Goal: Find specific fact: Find specific fact

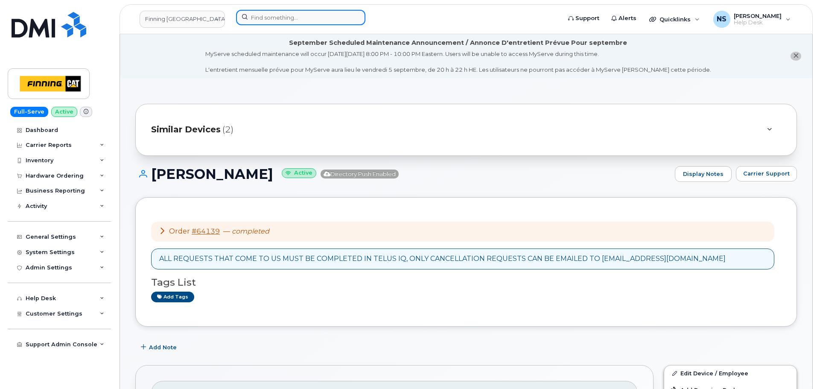
click at [268, 19] on input at bounding box center [300, 17] width 129 height 15
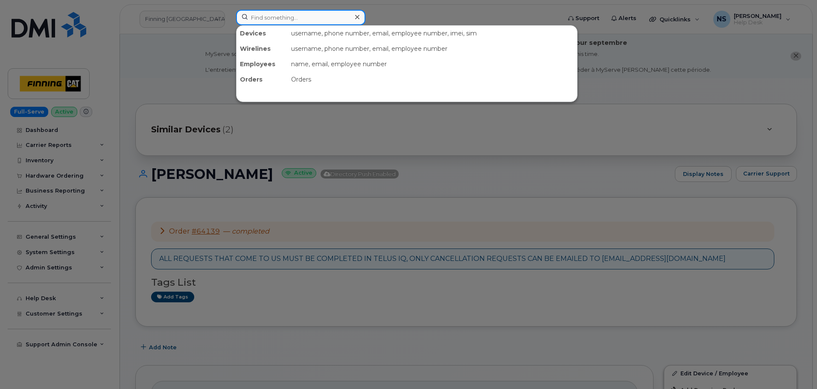
paste input "5875910029"
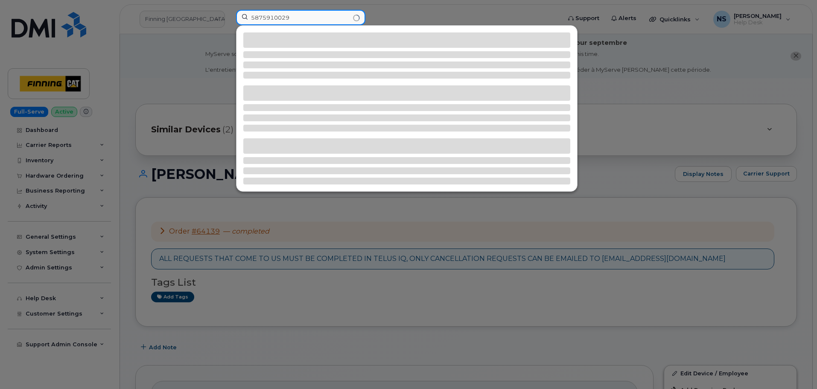
type input "5875910029"
click at [670, 96] on div at bounding box center [408, 194] width 817 height 389
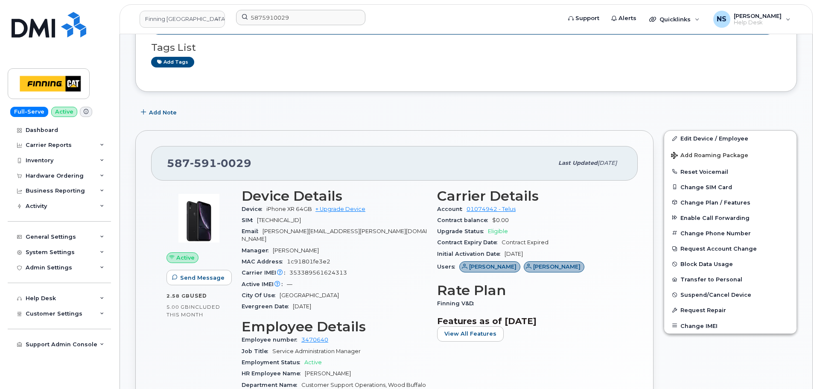
scroll to position [256, 0]
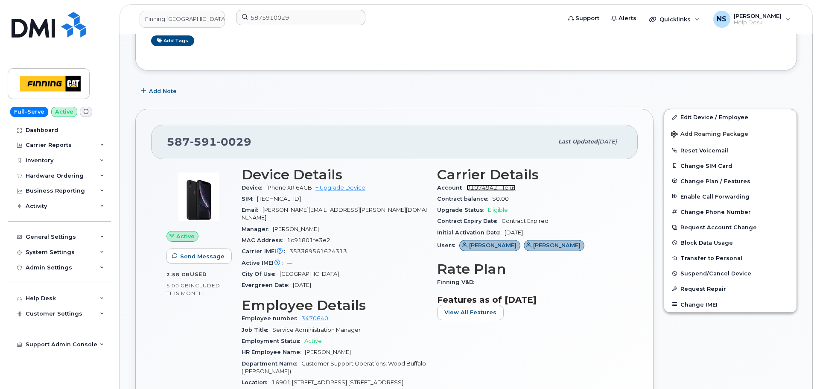
click at [474, 187] on link "01074942 - Telus" at bounding box center [490, 187] width 49 height 6
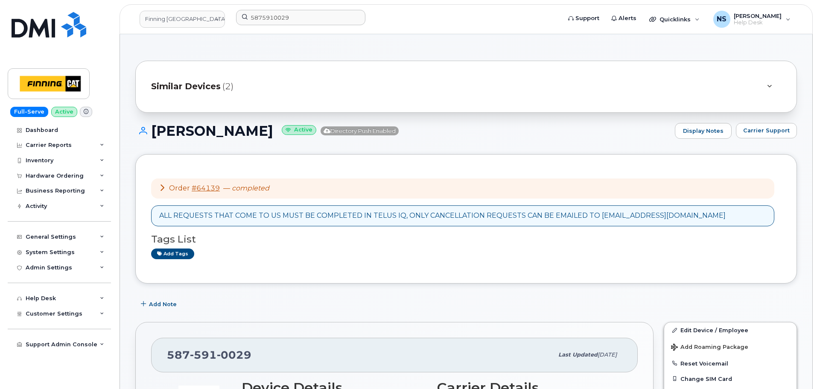
scroll to position [43, 0]
click at [756, 126] on button "Carrier Support" at bounding box center [766, 130] width 61 height 15
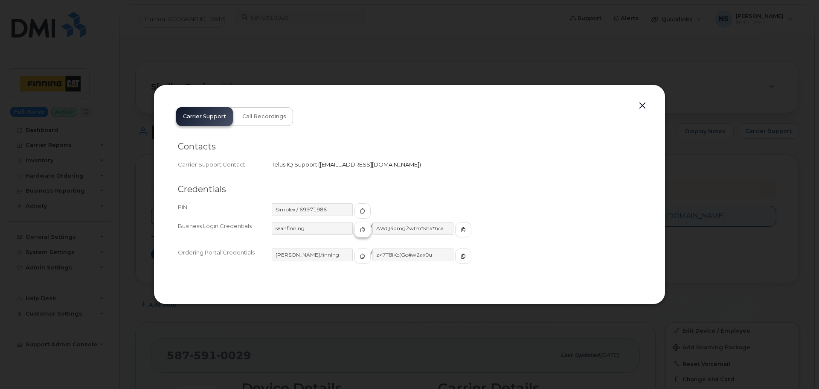
click at [355, 230] on button "button" at bounding box center [363, 229] width 16 height 15
click at [455, 228] on button "button" at bounding box center [463, 229] width 16 height 15
click at [650, 110] on div "Carrier Support Call Recordings Contacts Carrier Support Contact Telus IQ Suppo…" at bounding box center [410, 194] width 512 height 220
click at [646, 106] on button "button" at bounding box center [642, 106] width 13 height 12
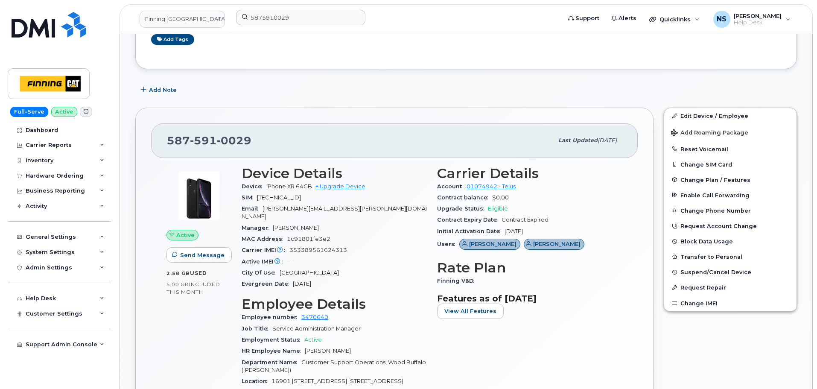
scroll to position [341, 0]
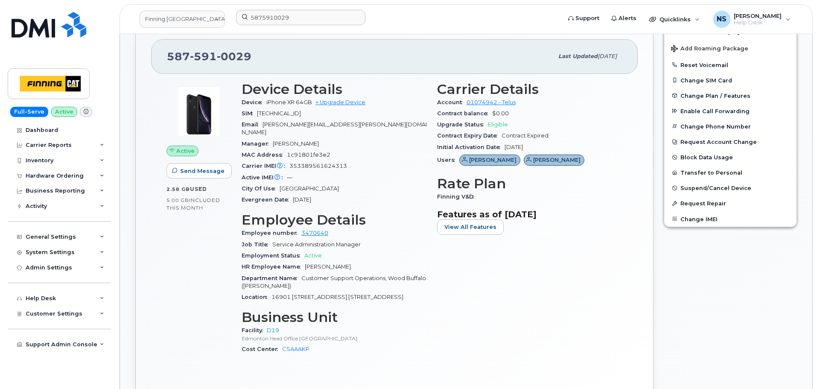
click at [296, 113] on span "[TECHNICAL_ID]" at bounding box center [279, 113] width 44 height 6
click at [297, 110] on div "SIM [TECHNICAL_ID]" at bounding box center [333, 113] width 185 height 11
click at [297, 114] on span "[TECHNICAL_ID]" at bounding box center [279, 113] width 44 height 6
copy span "[TECHNICAL_ID]"
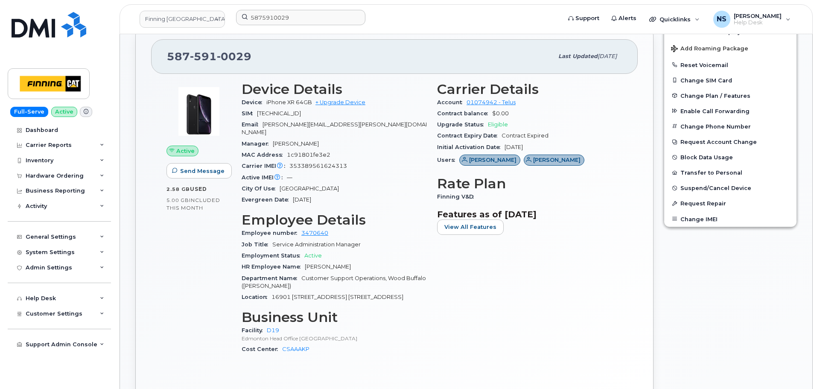
click at [521, 268] on div "Carrier Details Account 01074942 - Telus Contract balance $0.00 Upgrade Status …" at bounding box center [529, 221] width 195 height 290
click at [385, 149] on div "MAC Address 1c91801fe3e2" at bounding box center [333, 154] width 185 height 11
click at [295, 116] on span "[TECHNICAL_ID]" at bounding box center [279, 113] width 44 height 6
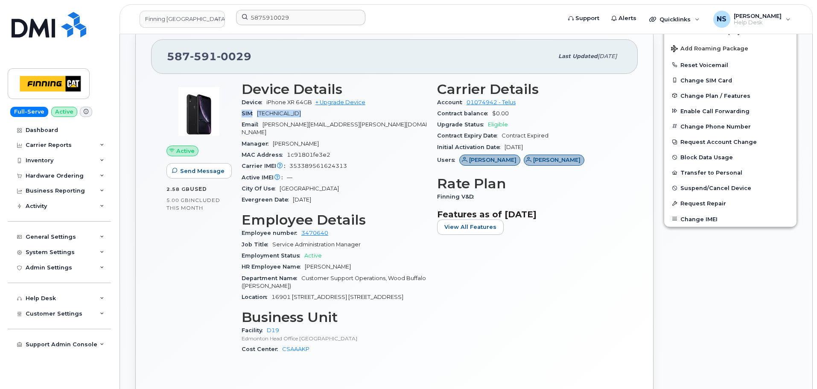
click at [331, 117] on div "SIM [TECHNICAL_ID]" at bounding box center [333, 113] width 185 height 11
click at [301, 116] on span "[TECHNICAL_ID]" at bounding box center [279, 113] width 44 height 6
click at [368, 121] on div "Email [PERSON_NAME][EMAIL_ADDRESS][PERSON_NAME][DOMAIN_NAME]" at bounding box center [333, 128] width 185 height 19
